Goal: Task Accomplishment & Management: Complete application form

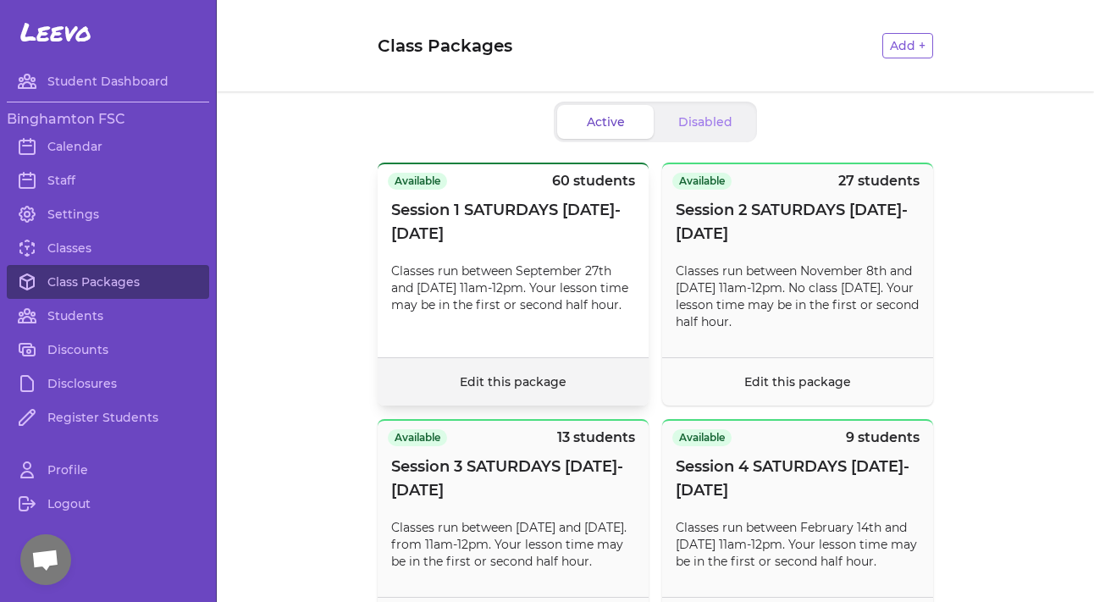
click at [534, 385] on link "Edit this package" at bounding box center [513, 381] width 107 height 15
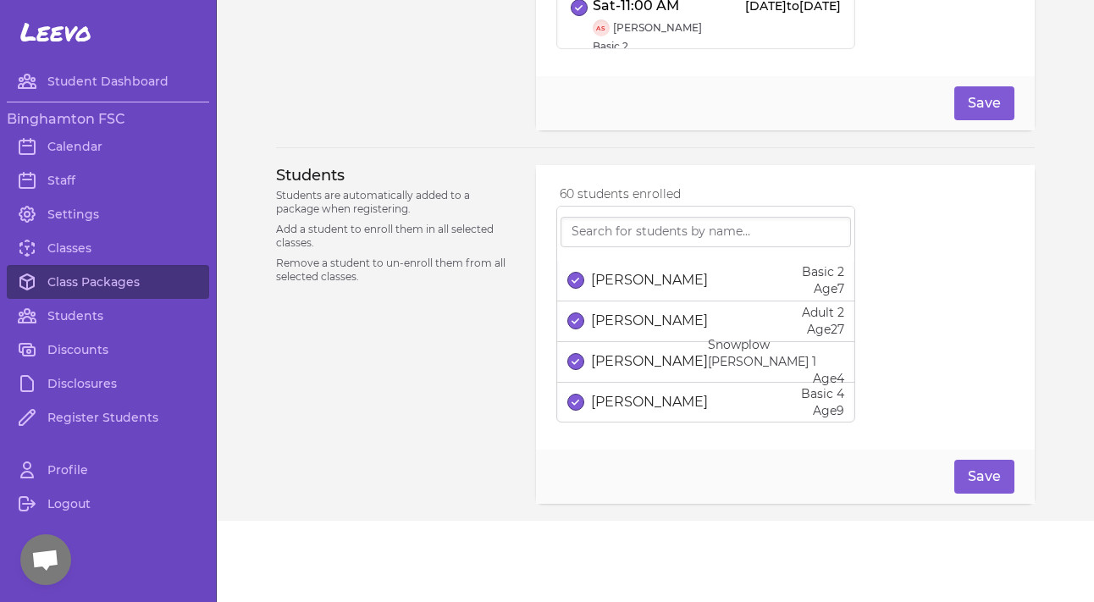
scroll to position [776, 0]
click at [611, 247] on input "search" at bounding box center [706, 232] width 291 height 30
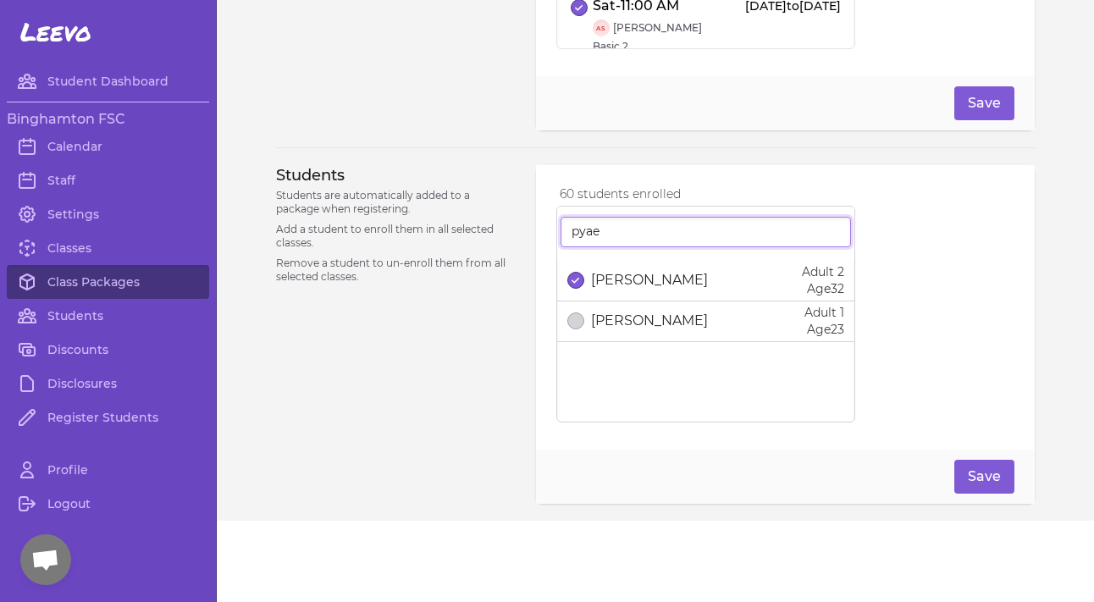
type input "pyre"
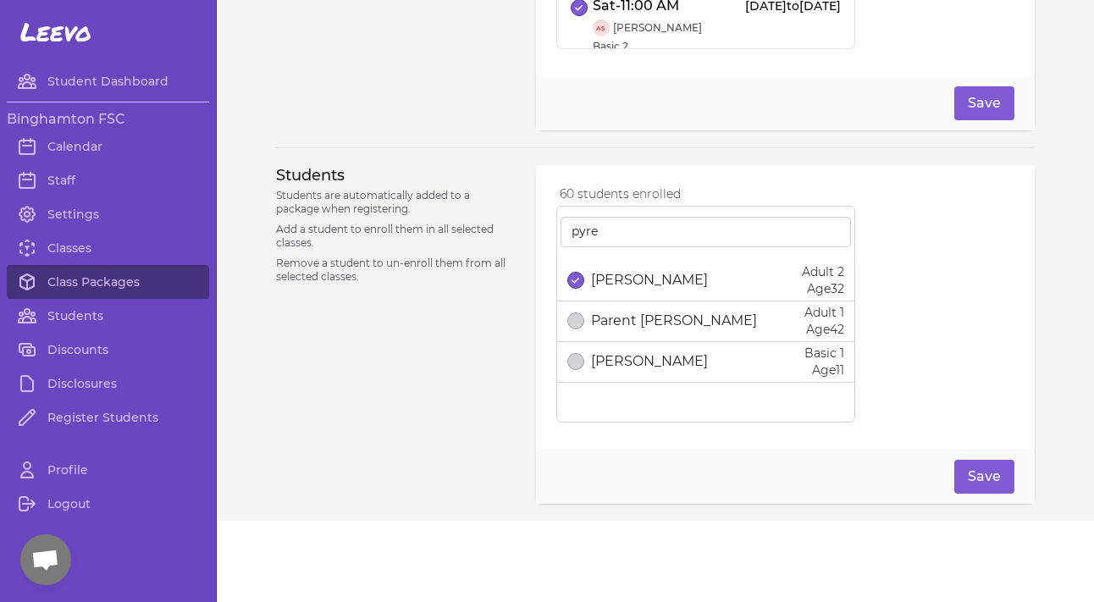
drag, startPoint x: 606, startPoint y: 262, endPoint x: 580, endPoint y: 285, distance: 34.2
click at [580, 285] on button "select date" at bounding box center [575, 280] width 17 height 17
click at [997, 479] on button "Save" at bounding box center [985, 477] width 60 height 34
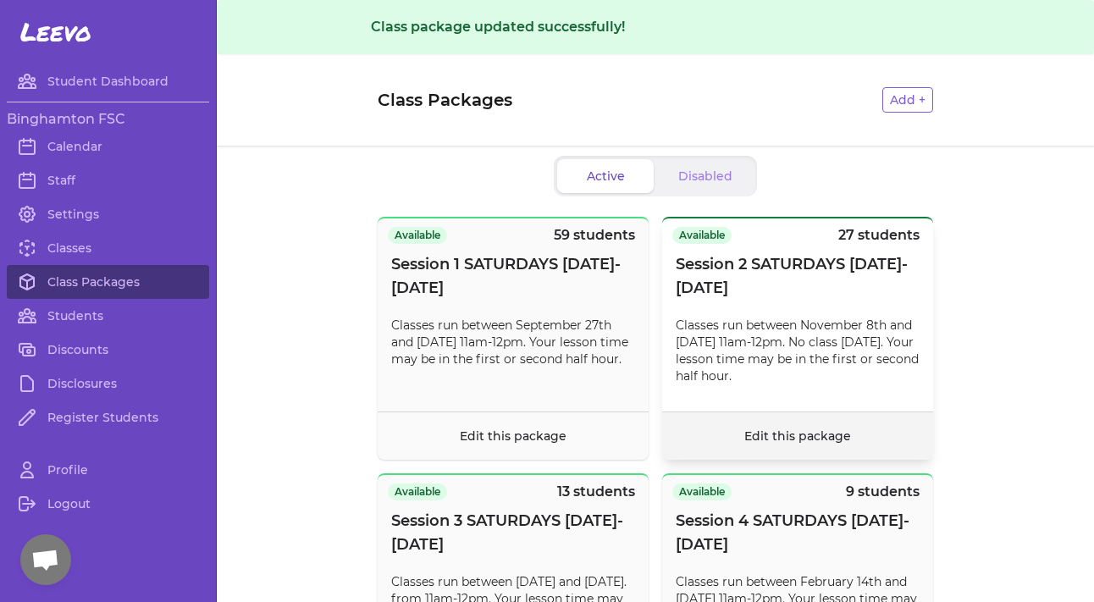
click at [761, 441] on link "Edit this package" at bounding box center [798, 436] width 107 height 15
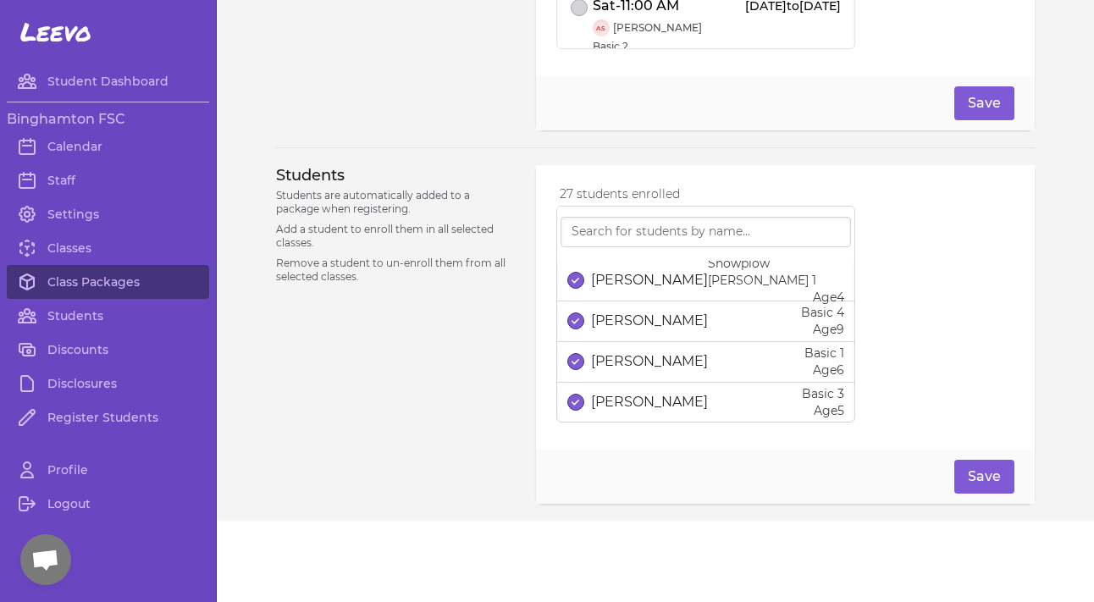
scroll to position [776, 0]
click at [656, 224] on input "search" at bounding box center [706, 232] width 291 height 30
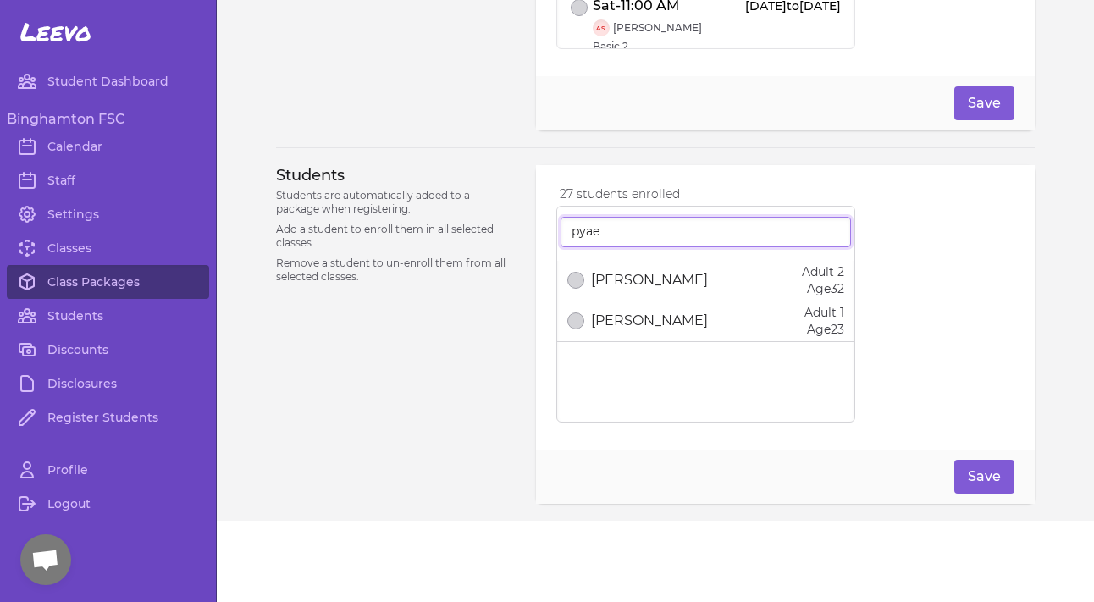
type input "pyae"
click at [656, 291] on p "[PERSON_NAME]" at bounding box center [649, 280] width 117 height 20
click at [985, 479] on button "Save" at bounding box center [985, 477] width 60 height 34
